Goal: Book appointment/travel/reservation

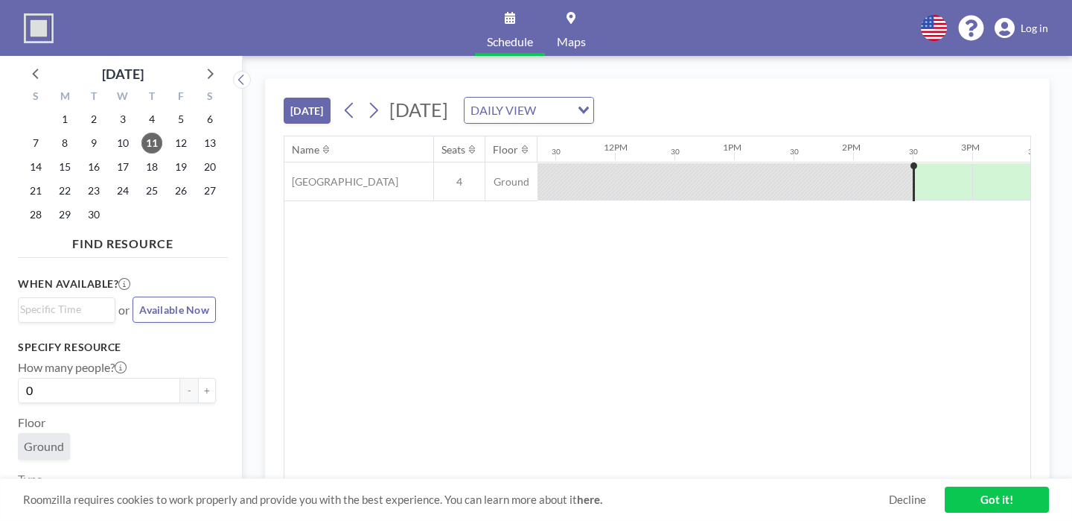
scroll to position [0, 1355]
click at [850, 163] on div at bounding box center [880, 181] width 60 height 36
drag, startPoint x: 452, startPoint y: 154, endPoint x: 480, endPoint y: 154, distance: 27.6
click at [850, 163] on div at bounding box center [880, 181] width 60 height 36
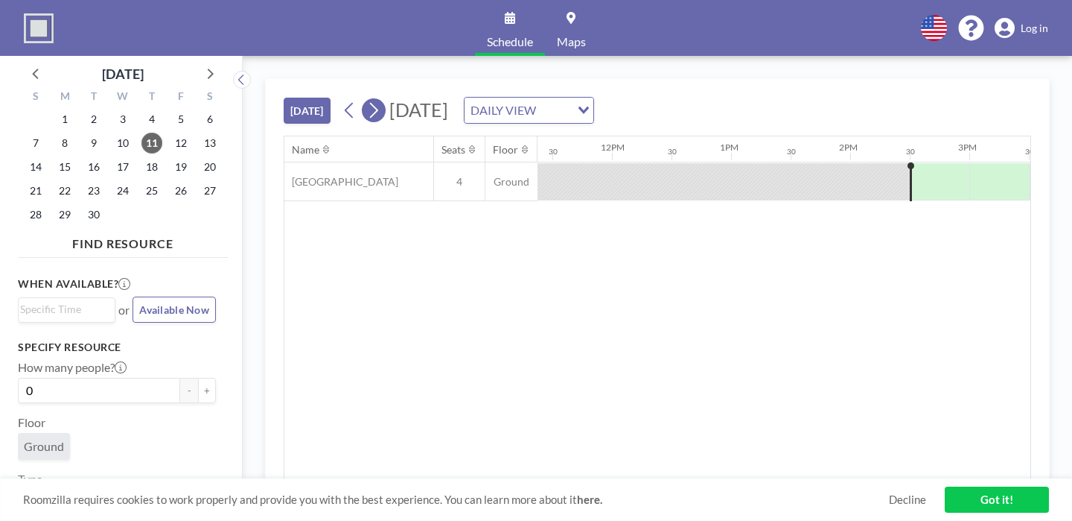
click at [362, 98] on button at bounding box center [374, 110] width 24 height 24
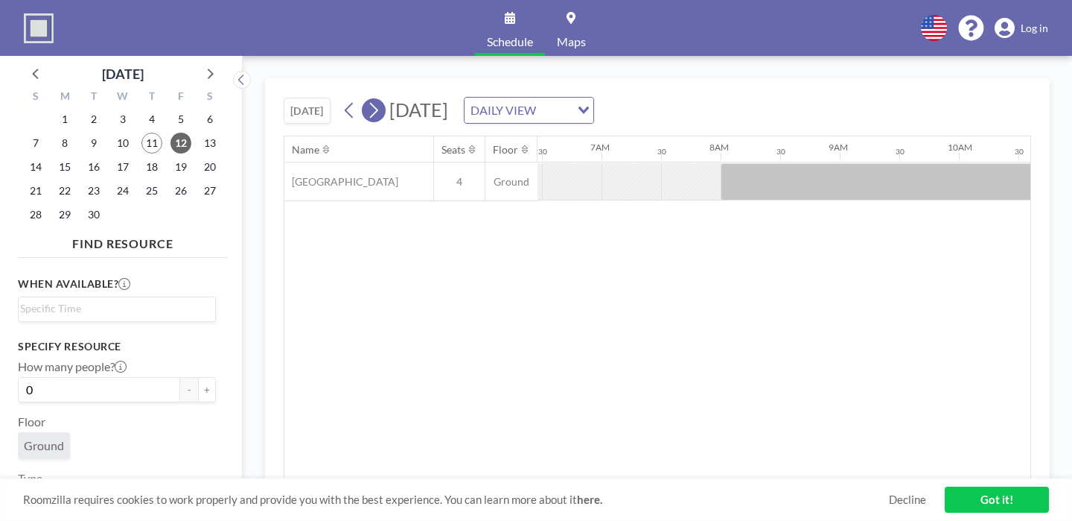
scroll to position [0, 774]
click at [366, 99] on icon at bounding box center [373, 110] width 14 height 22
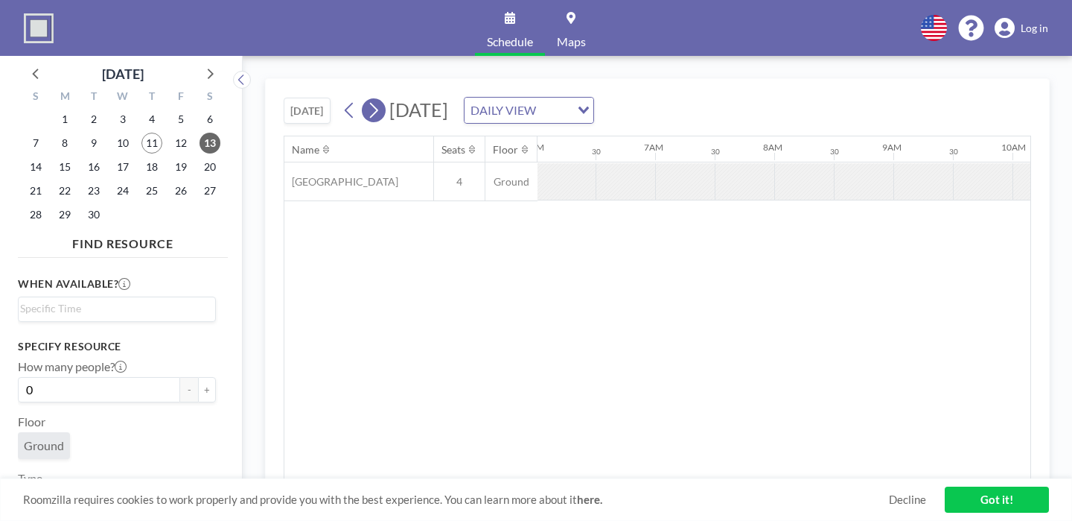
scroll to position [0, 726]
click at [370, 103] on icon at bounding box center [374, 111] width 8 height 16
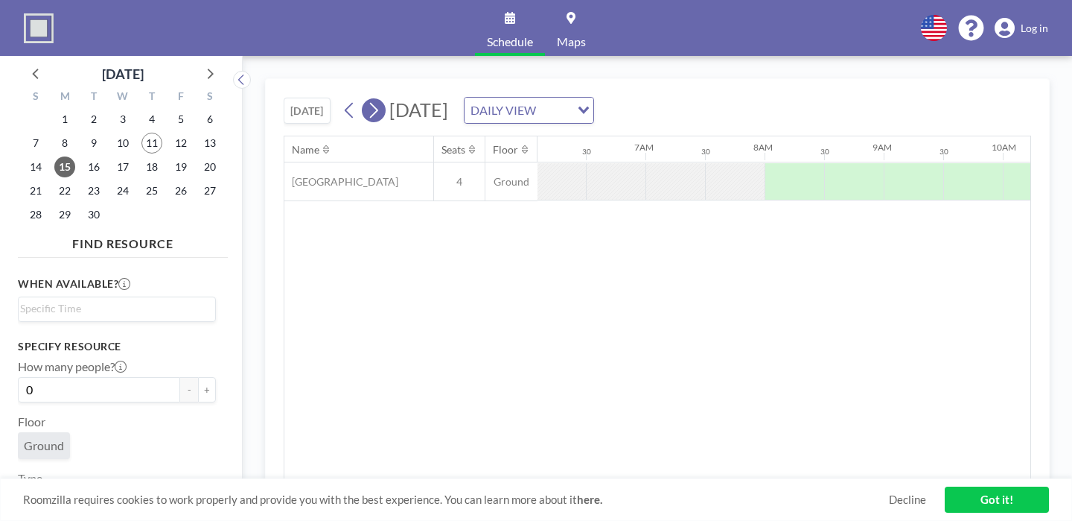
click at [370, 103] on icon at bounding box center [374, 111] width 8 height 16
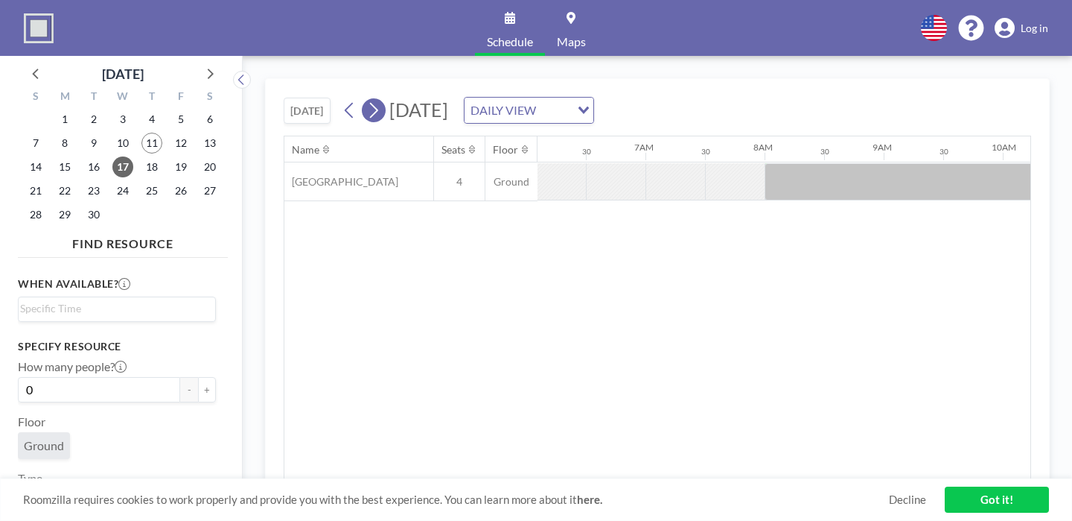
click at [366, 99] on icon at bounding box center [373, 110] width 14 height 22
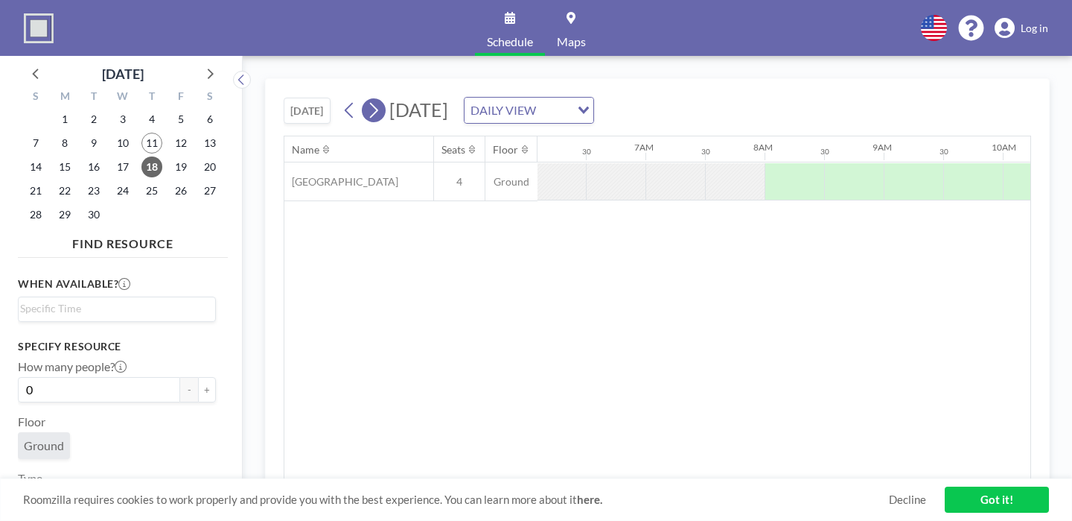
click at [366, 99] on icon at bounding box center [373, 110] width 14 height 22
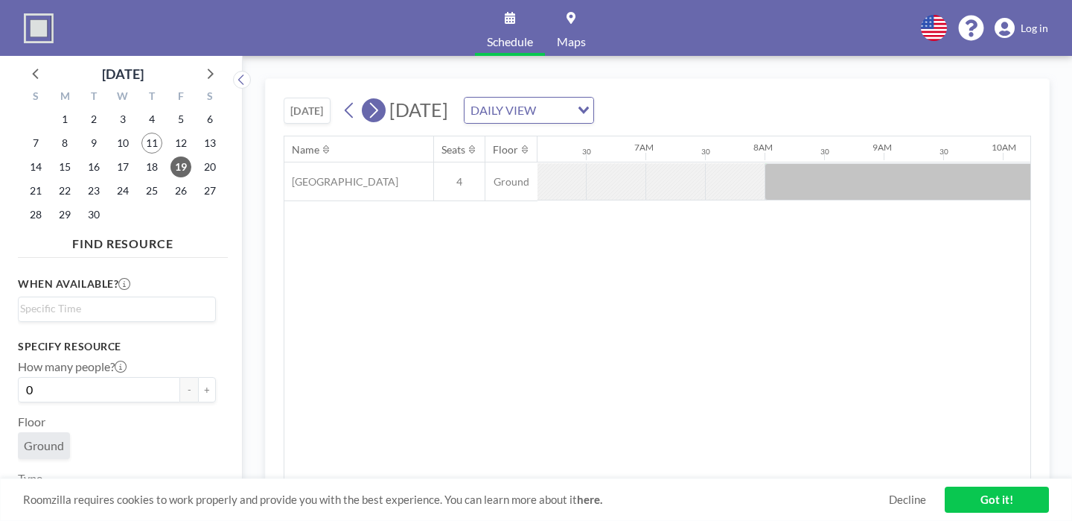
click at [366, 99] on icon at bounding box center [373, 110] width 14 height 22
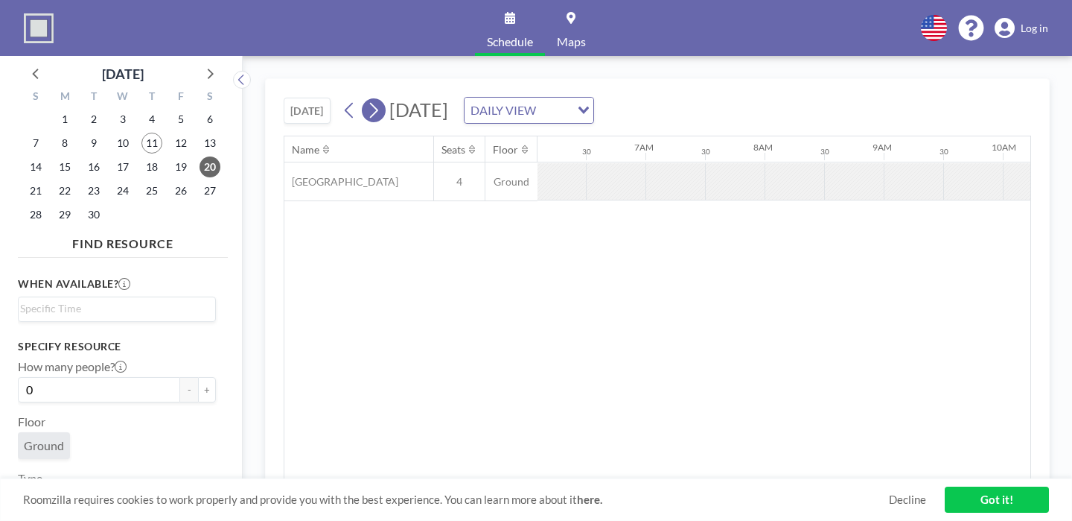
click at [366, 99] on icon at bounding box center [373, 110] width 14 height 22
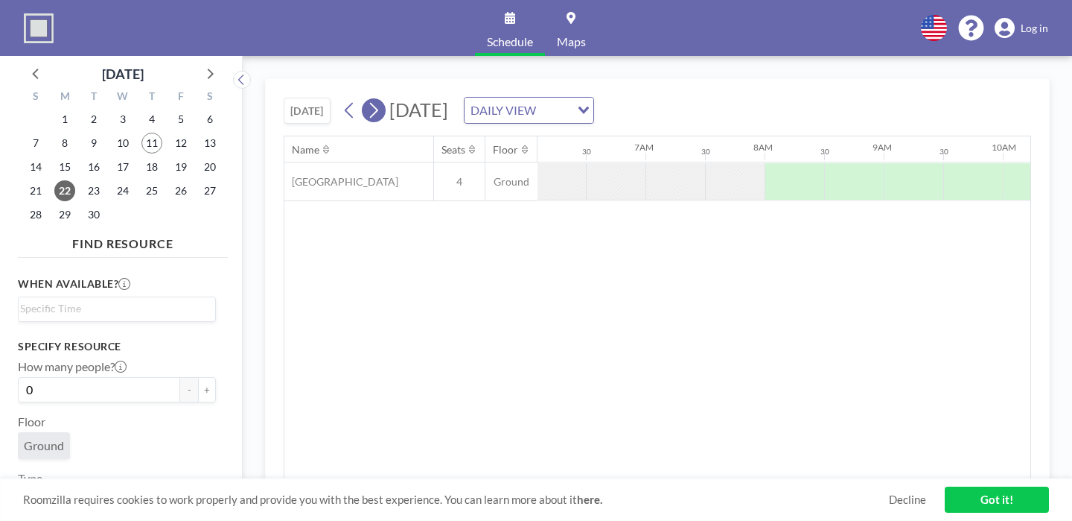
click at [366, 99] on icon at bounding box center [373, 110] width 14 height 22
